Goal: Navigation & Orientation: Find specific page/section

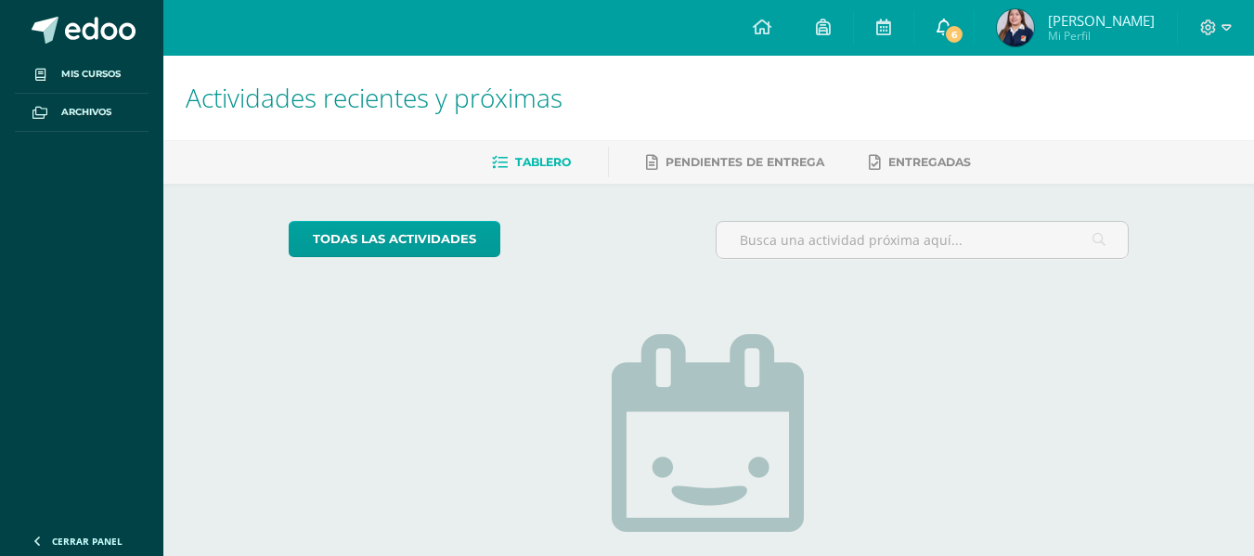
click at [973, 27] on link "6" at bounding box center [943, 28] width 59 height 56
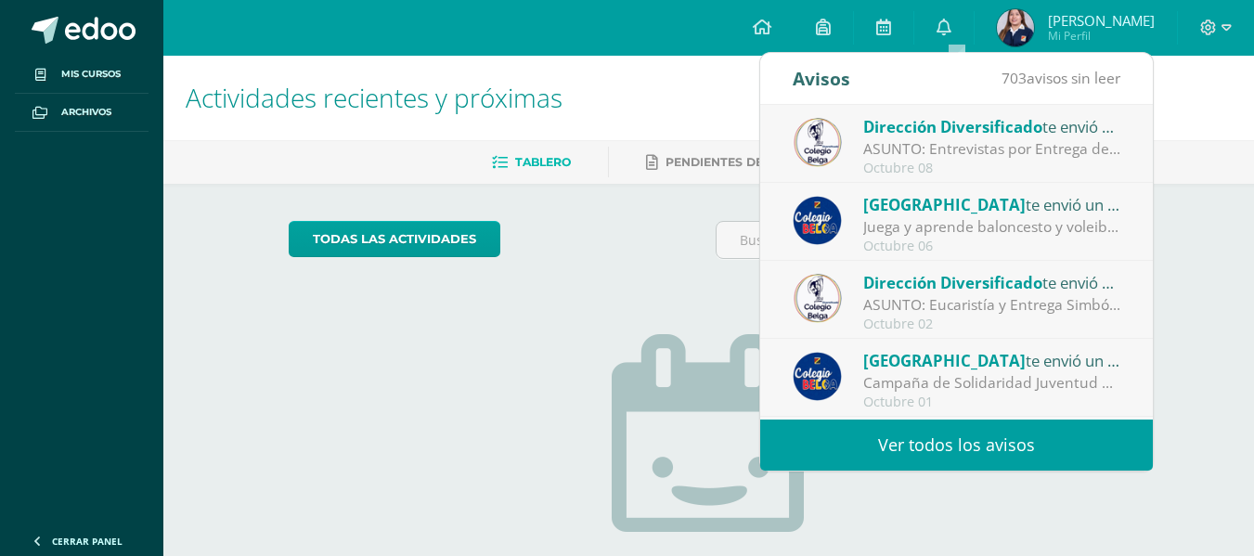
click at [1005, 122] on span "Dirección Diversificado" at bounding box center [952, 126] width 179 height 21
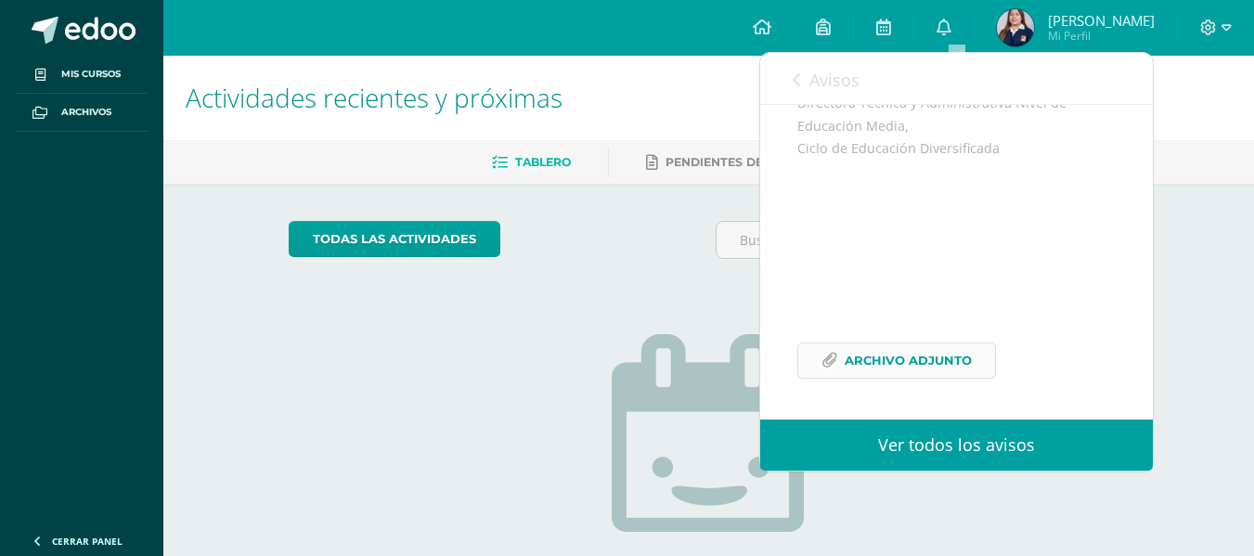
scroll to position [200, 0]
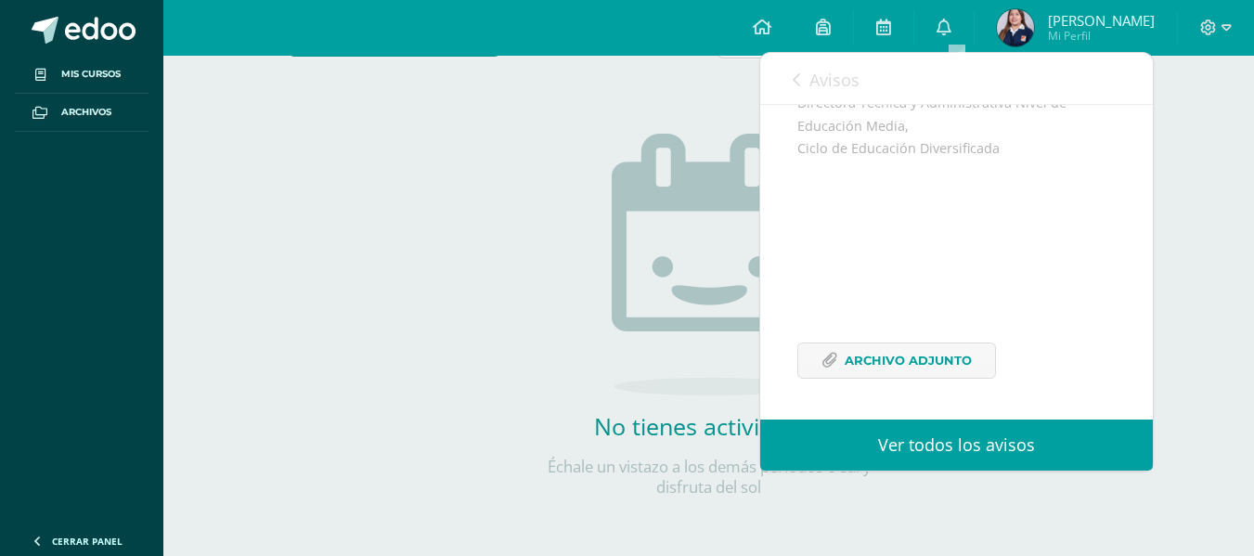
click at [793, 86] on icon at bounding box center [795, 79] width 7 height 15
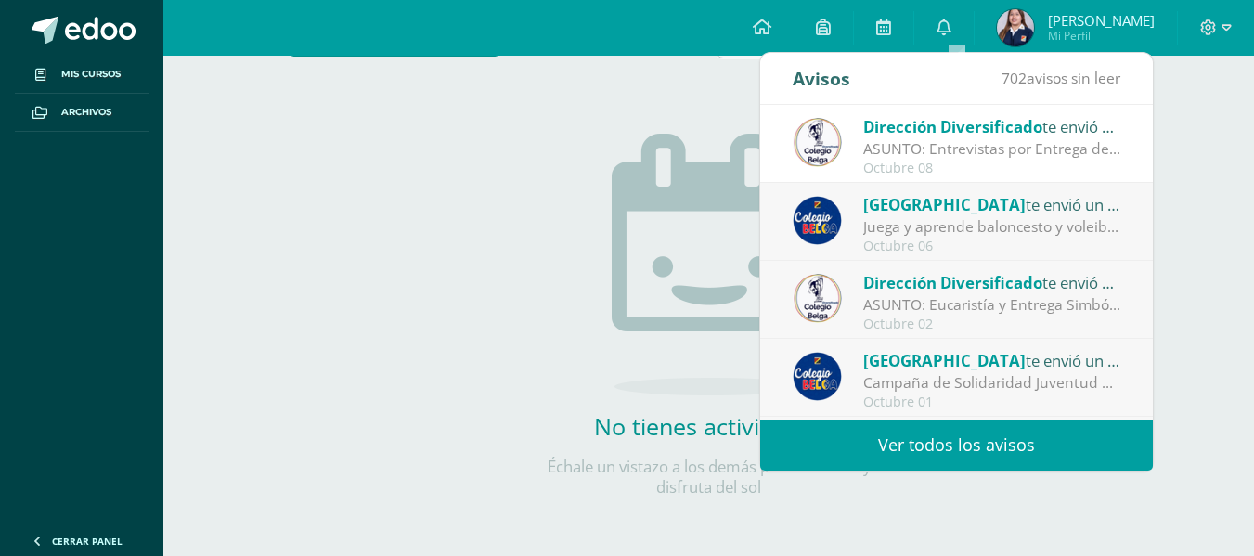
click at [1003, 231] on div "Juega y aprende baloncesto y voleibol: ¡Participa en nuestro Curso de Vacacione…" at bounding box center [992, 226] width 258 height 21
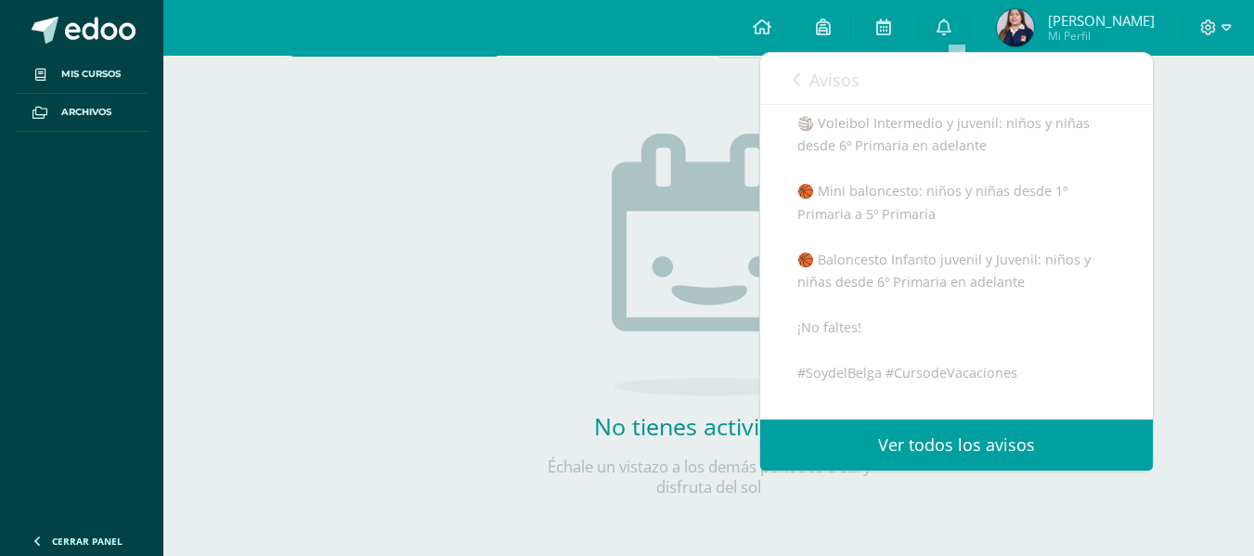
scroll to position [339, 0]
click at [796, 69] on link "Avisos" at bounding box center [825, 79] width 67 height 53
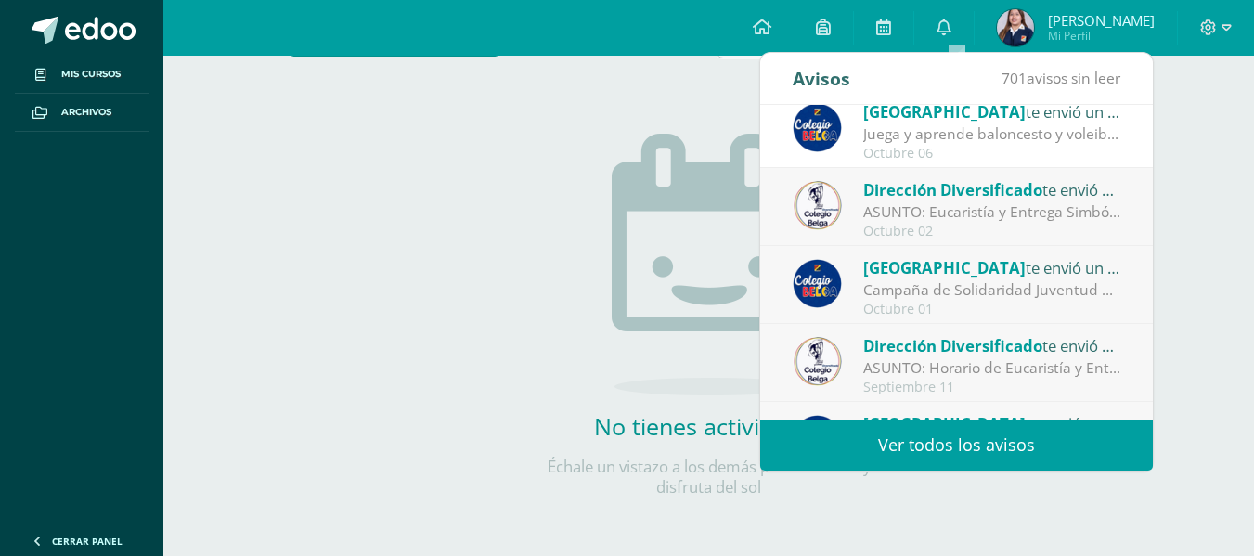
scroll to position [309, 0]
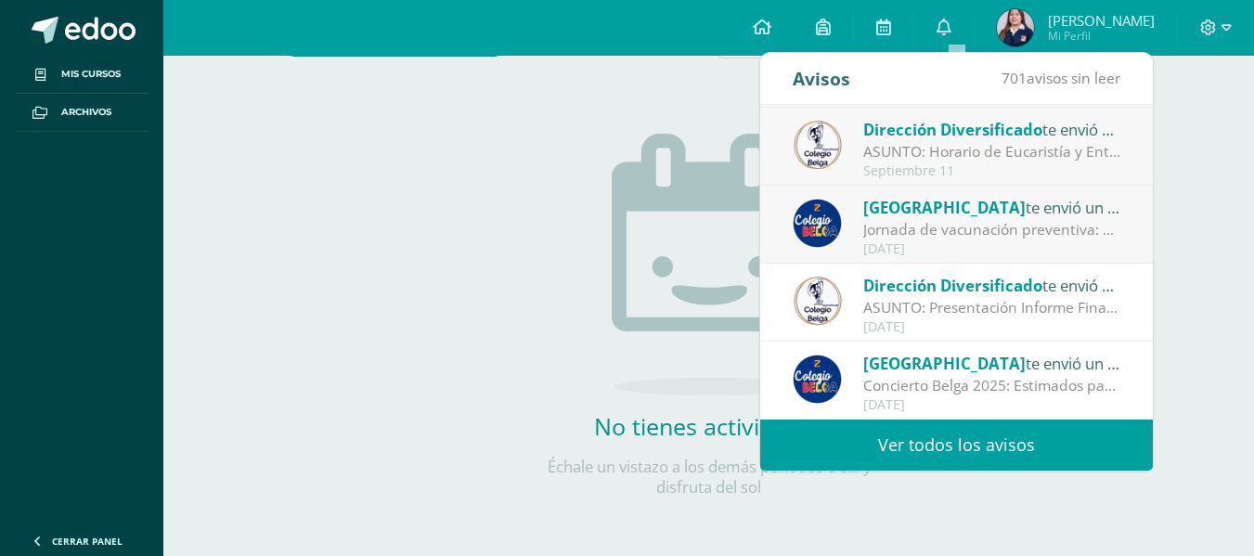
click at [634, 288] on img at bounding box center [708, 265] width 195 height 262
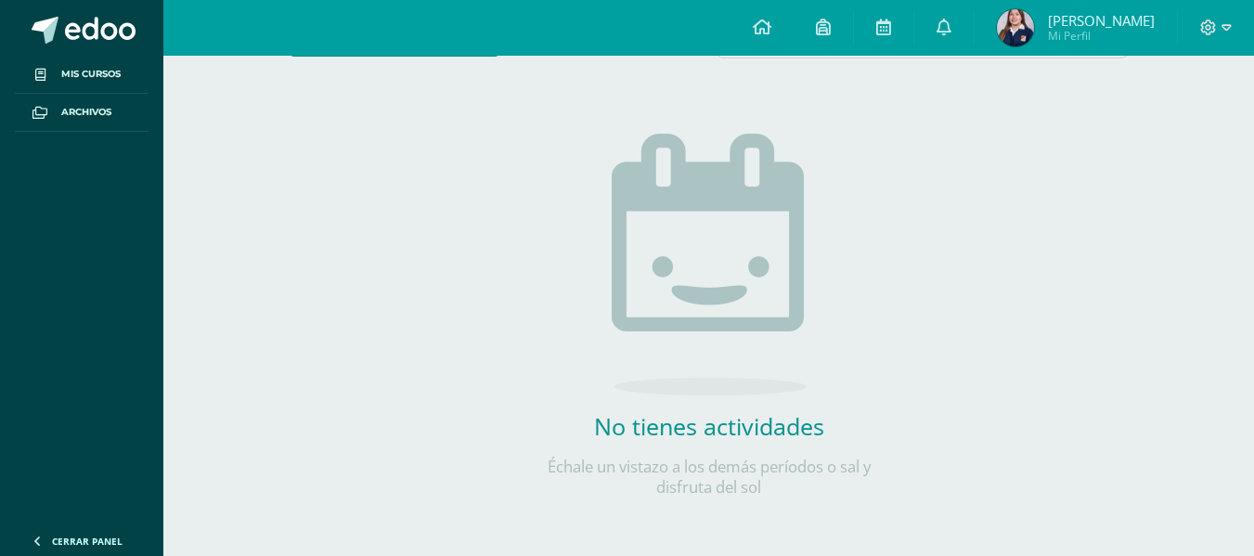
click at [1070, 30] on span "Mi Perfil" at bounding box center [1101, 36] width 107 height 16
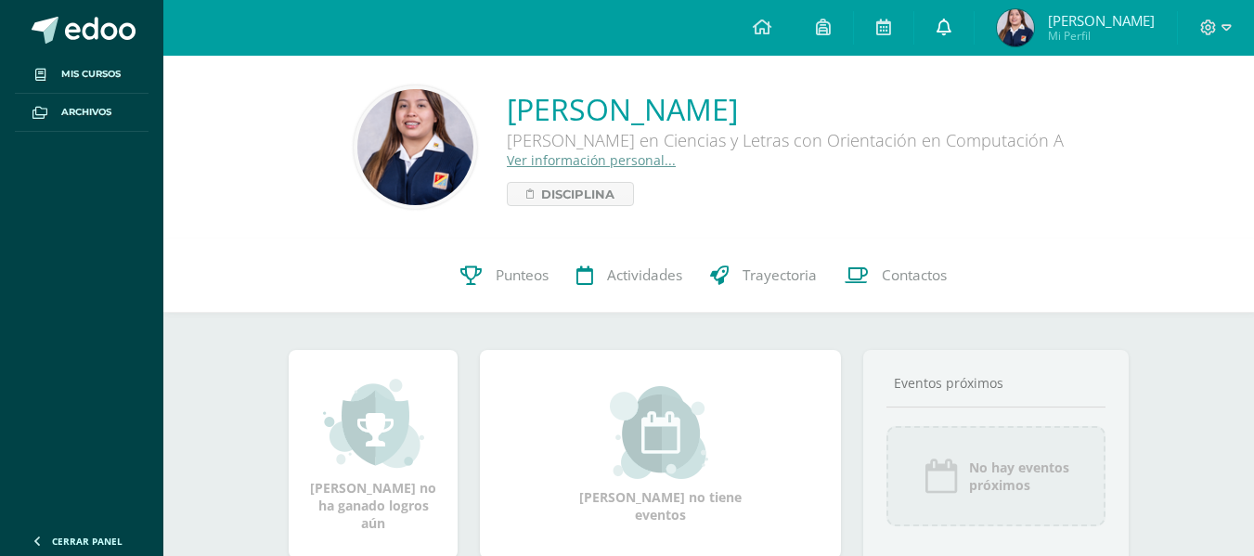
click at [948, 19] on icon at bounding box center [943, 27] width 15 height 17
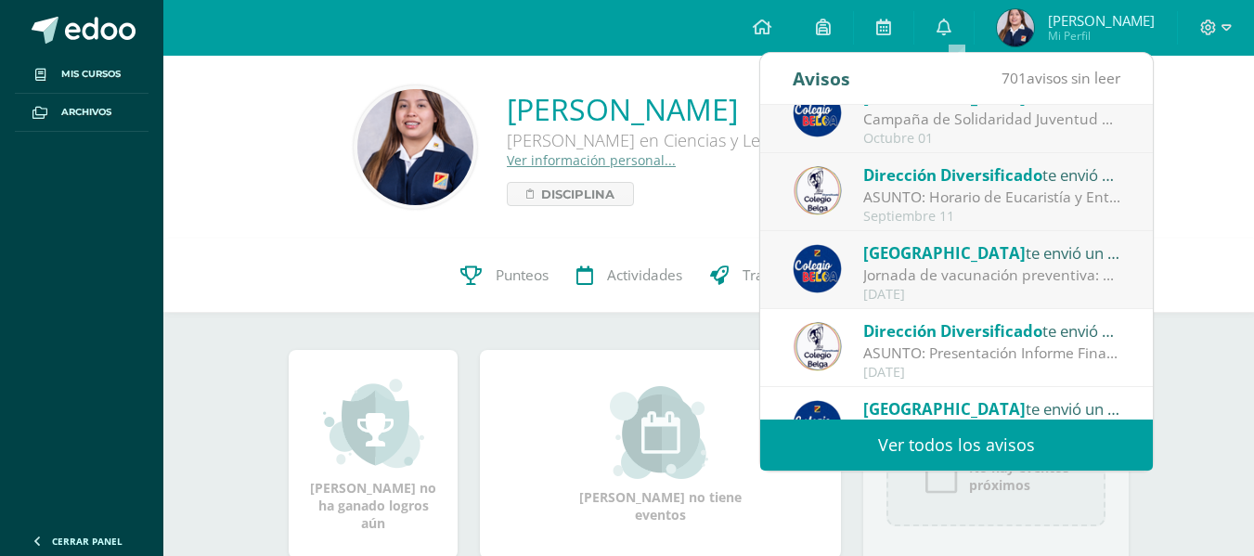
scroll to position [263, 0]
